Goal: Task Accomplishment & Management: Complete application form

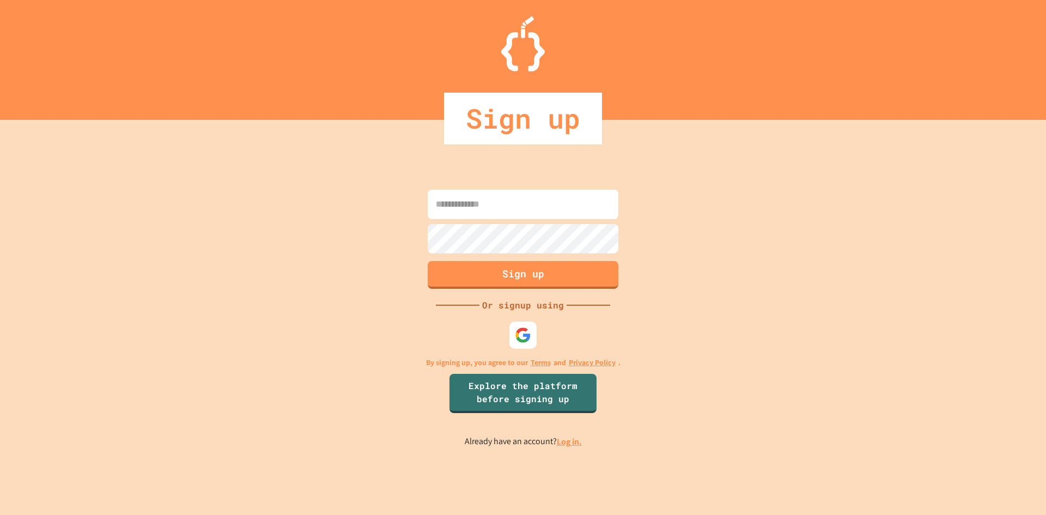
click at [501, 209] on input at bounding box center [523, 204] width 191 height 29
click at [525, 333] on img at bounding box center [523, 335] width 18 height 18
click at [784, 108] on div "Sign up" at bounding box center [523, 119] width 1046 height 52
click at [577, 200] on input at bounding box center [523, 204] width 191 height 29
click at [537, 204] on input at bounding box center [523, 204] width 191 height 29
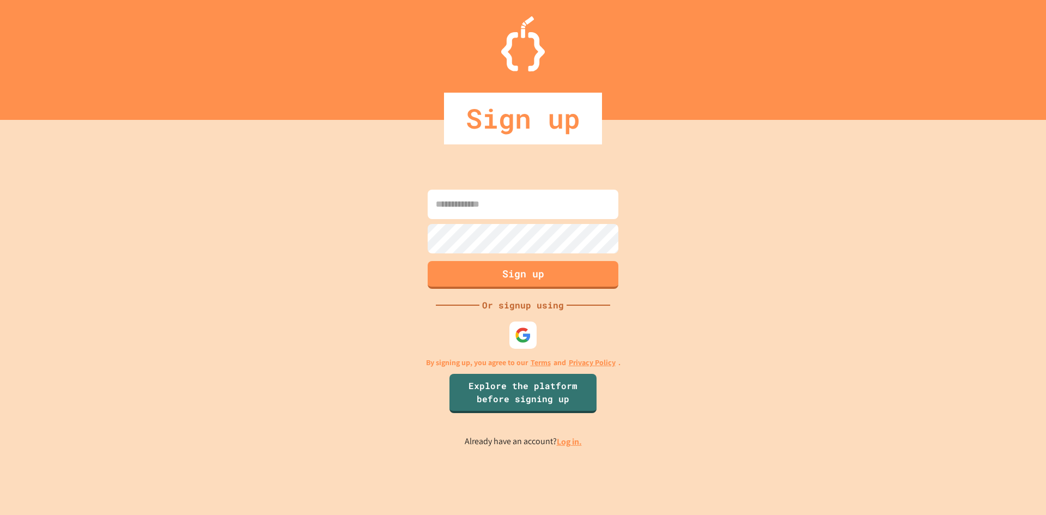
click at [537, 204] on input at bounding box center [523, 204] width 191 height 29
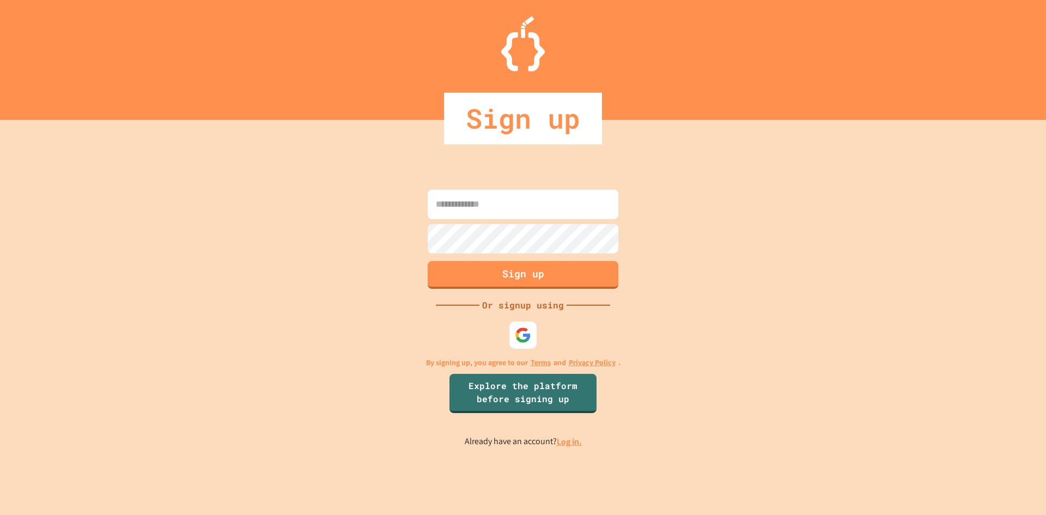
click at [537, 204] on input at bounding box center [523, 204] width 191 height 29
click at [573, 200] on input at bounding box center [523, 204] width 191 height 29
type input "**********"
click at [537, 270] on button "Sign up" at bounding box center [523, 273] width 194 height 28
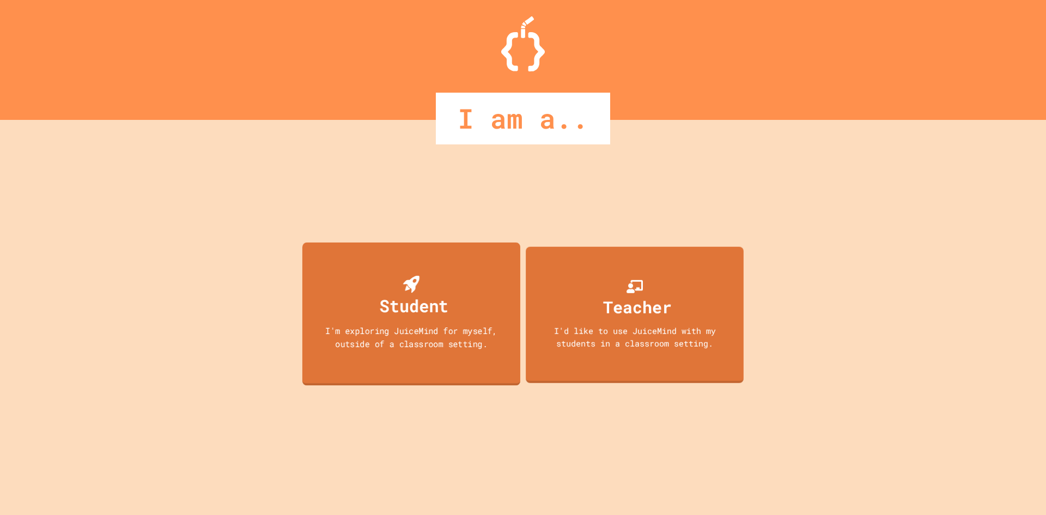
click at [443, 277] on div "Student" at bounding box center [411, 296] width 74 height 43
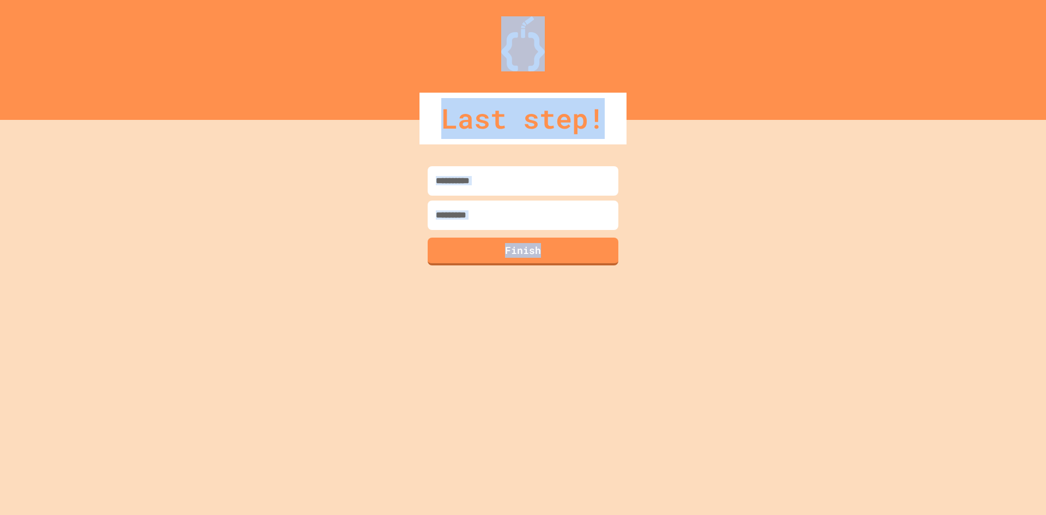
click at [443, 277] on div "Finish" at bounding box center [523, 317] width 1046 height 395
